Goal: Navigation & Orientation: Find specific page/section

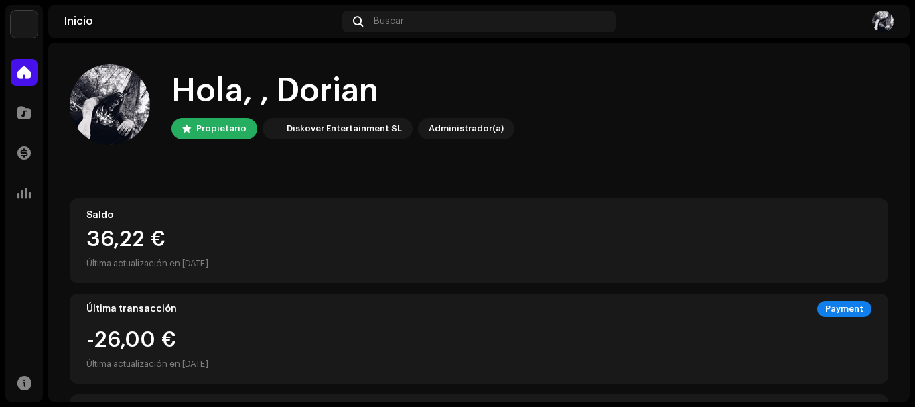
drag, startPoint x: 901, startPoint y: 140, endPoint x: 907, endPoint y: 168, distance: 28.1
click at [908, 168] on div "Hola, , [PERSON_NAME] Diskover Entertainment SL Administrador(a) Saldo 36,22 € …" at bounding box center [479, 222] width 862 height 358
click at [21, 109] on span at bounding box center [23, 112] width 13 height 11
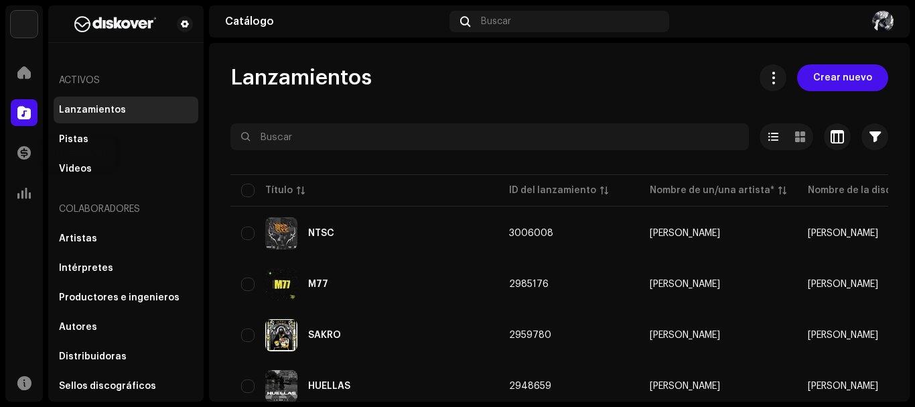
click at [23, 156] on span at bounding box center [23, 152] width 13 height 11
click at [30, 152] on span at bounding box center [23, 152] width 13 height 11
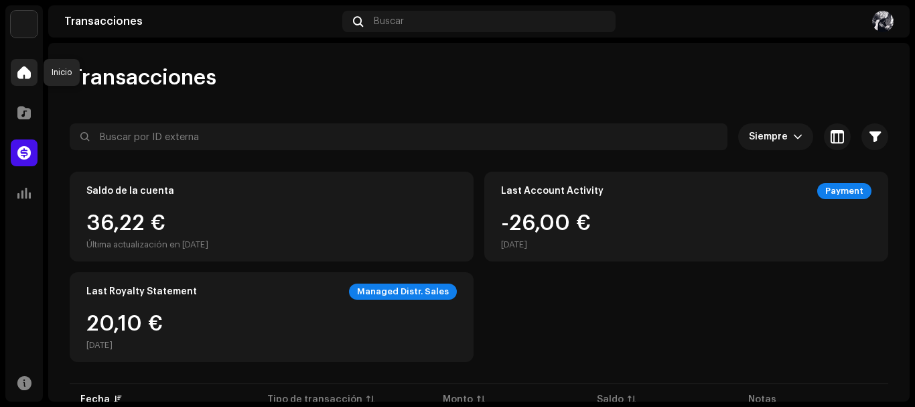
click at [27, 78] on span at bounding box center [23, 72] width 13 height 11
